Goal: Manage account settings

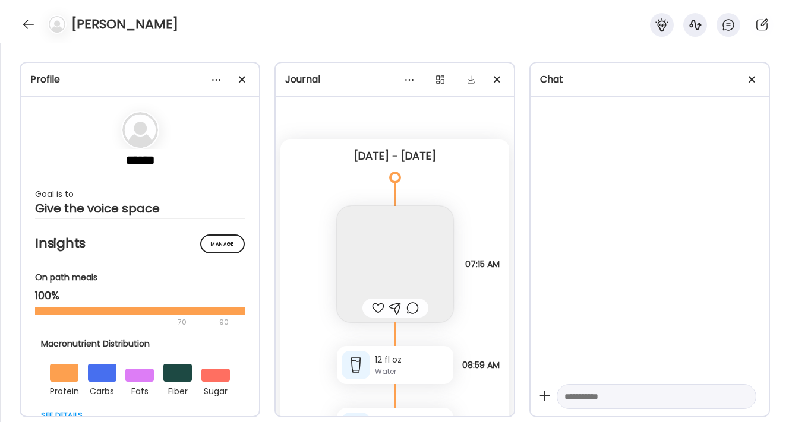
scroll to position [35428, 0]
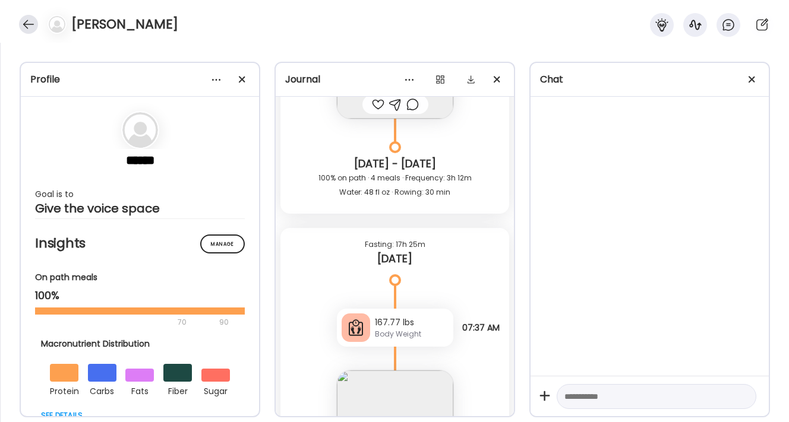
click at [28, 24] on div at bounding box center [28, 24] width 19 height 19
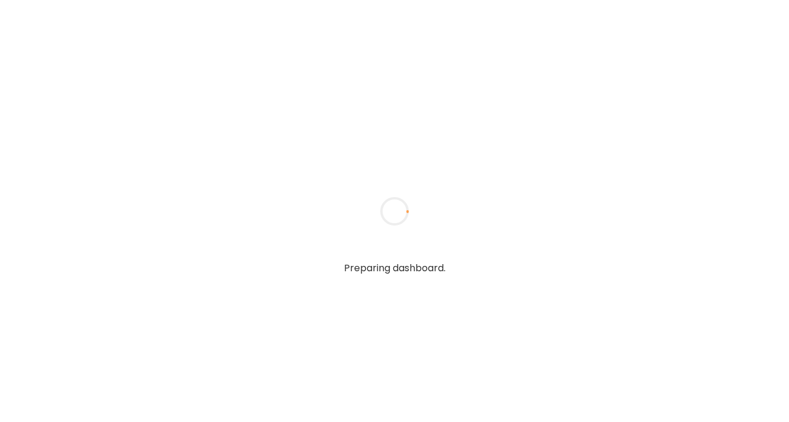
type input "**********"
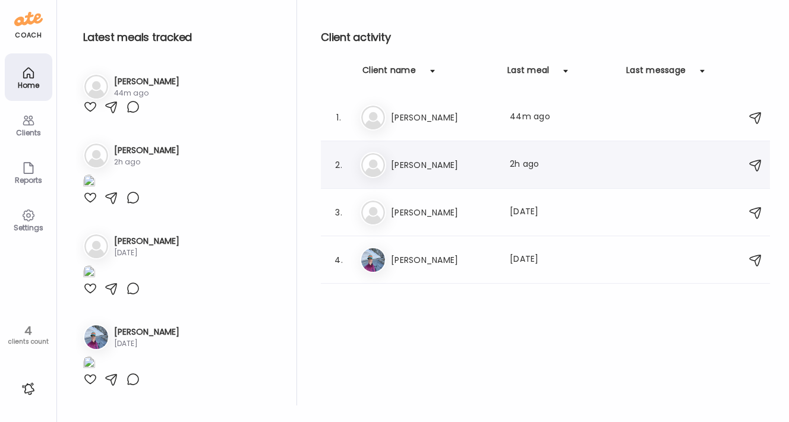
click at [473, 160] on h3 "[PERSON_NAME]" at bounding box center [443, 165] width 105 height 14
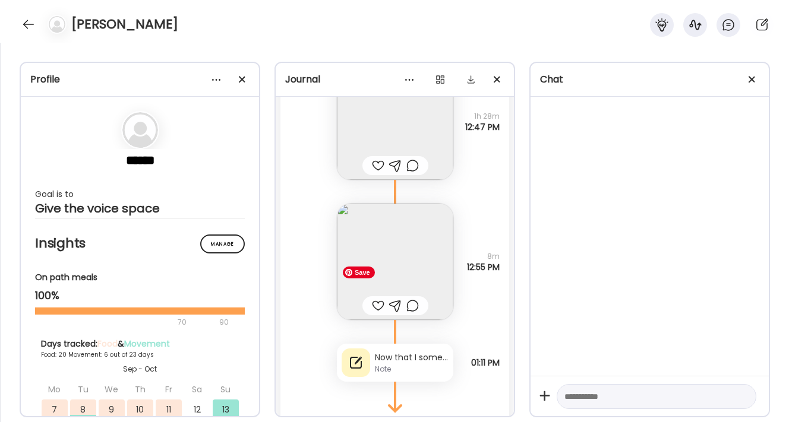
scroll to position [37716, 0]
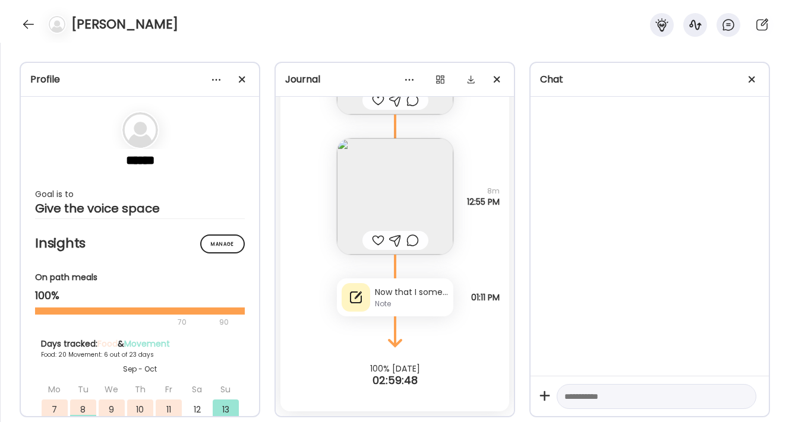
click at [418, 301] on div "Note" at bounding box center [412, 304] width 74 height 11
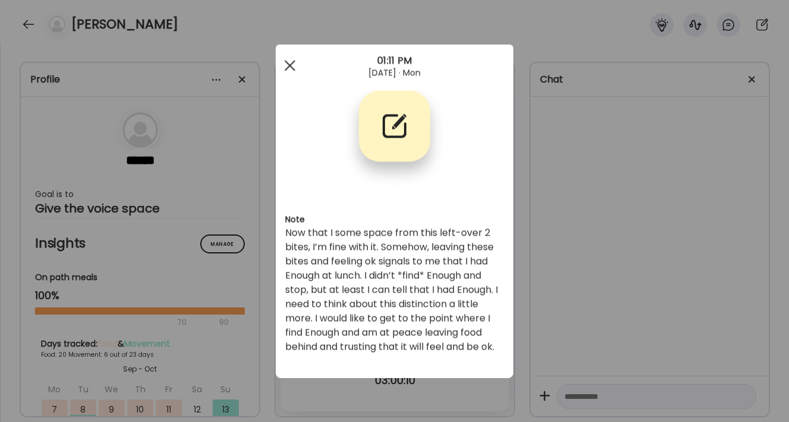
click at [288, 70] on div at bounding box center [290, 66] width 24 height 24
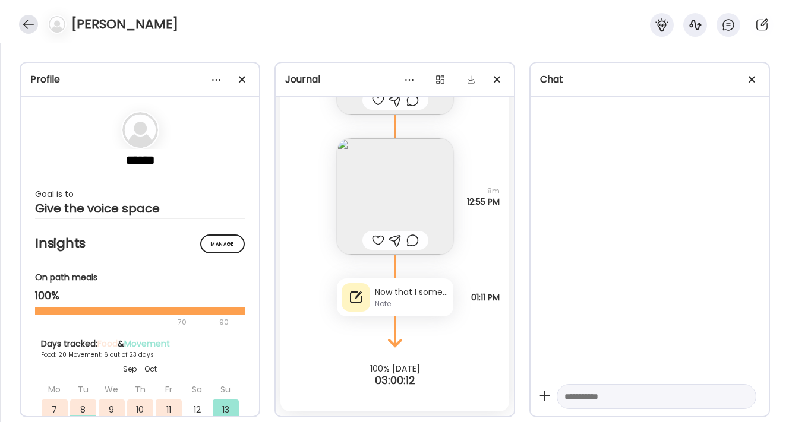
click at [29, 23] on div at bounding box center [28, 24] width 19 height 19
